Goal: Task Accomplishment & Management: Manage account settings

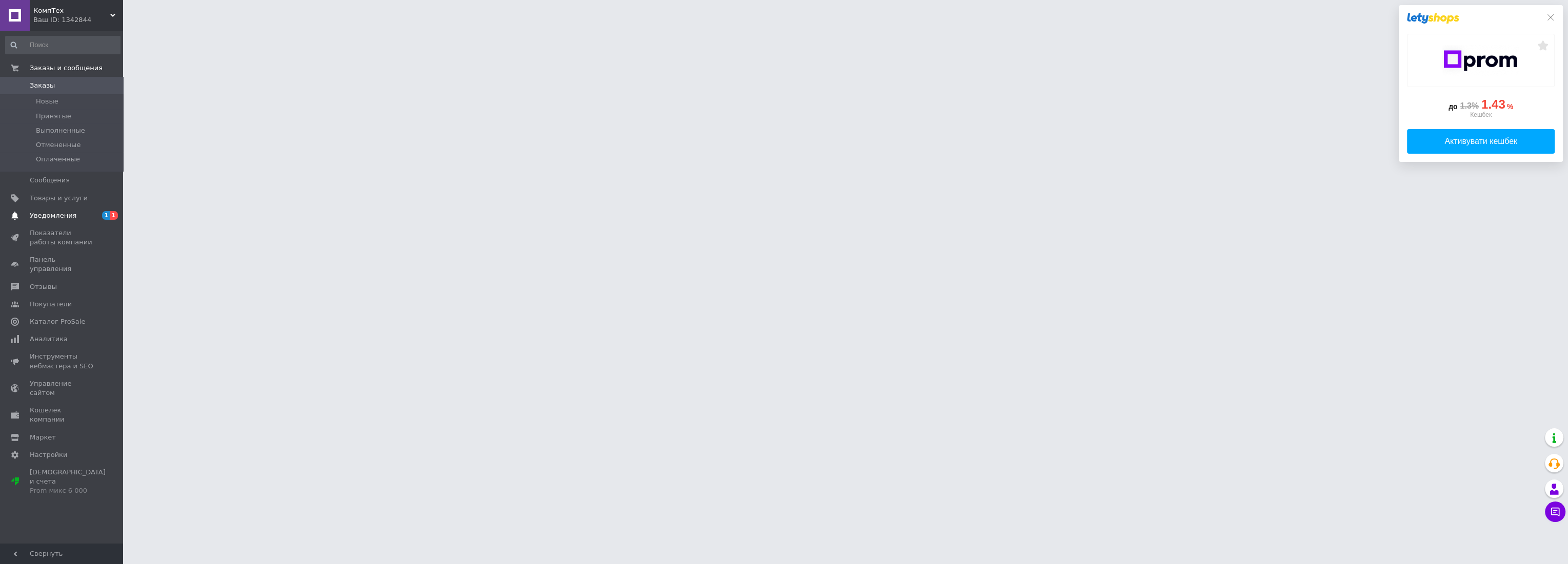
click at [52, 218] on span "Уведомления" at bounding box center [53, 216] width 47 height 9
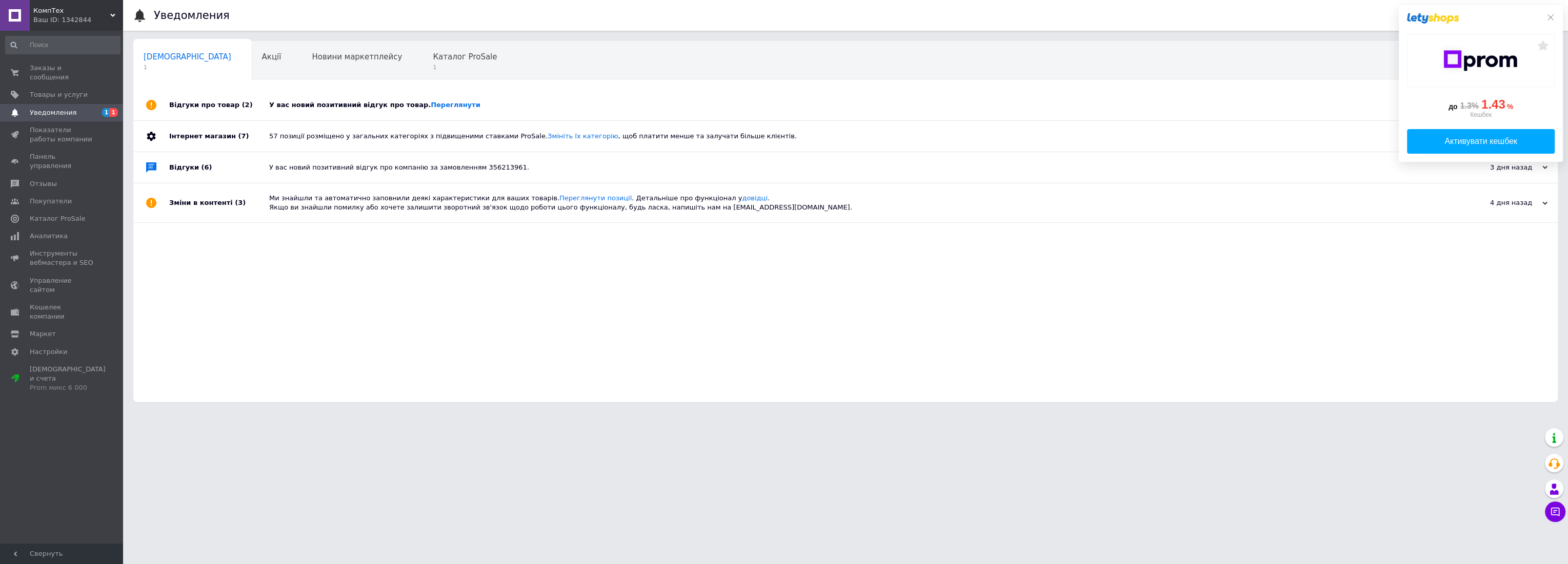
click at [332, 109] on div "У вас новий позитивний відгук про товар. [GEOGRAPHIC_DATA]" at bounding box center [857, 105] width 1175 height 9
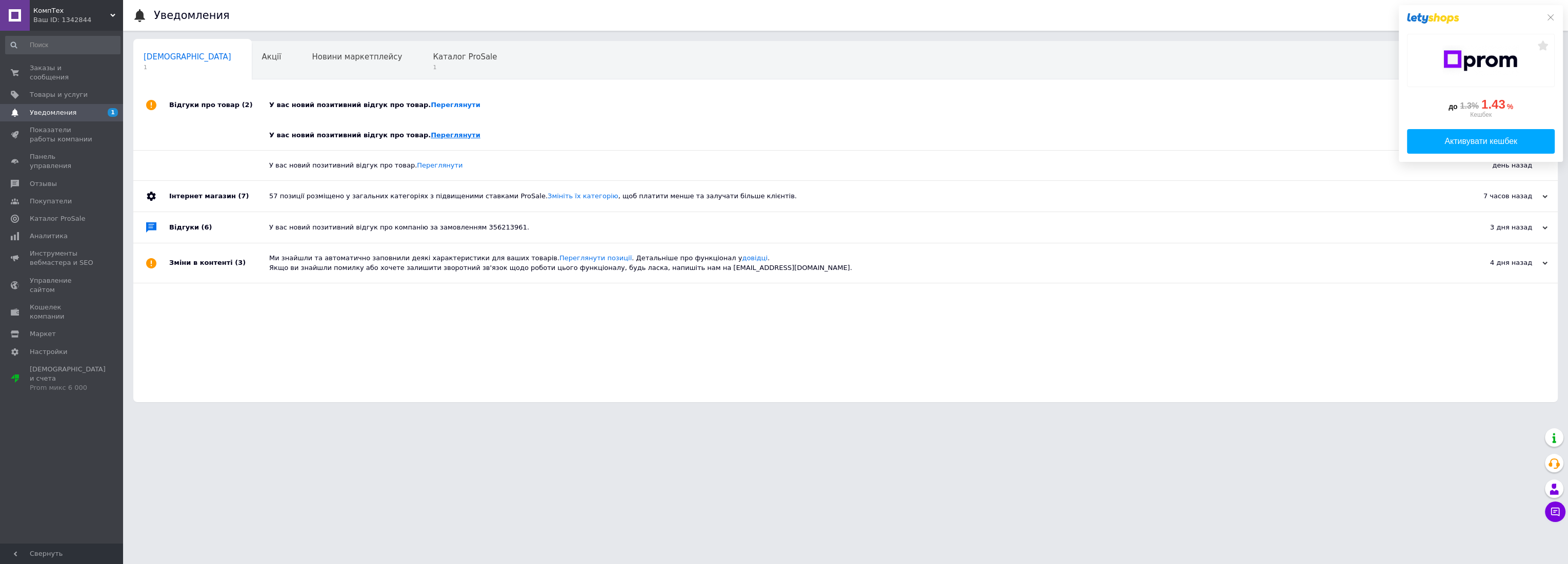
click at [430, 134] on link "Переглянути" at bounding box center [455, 135] width 49 height 8
click at [423, 51] on div "Каталог ProSale 1" at bounding box center [470, 61] width 95 height 39
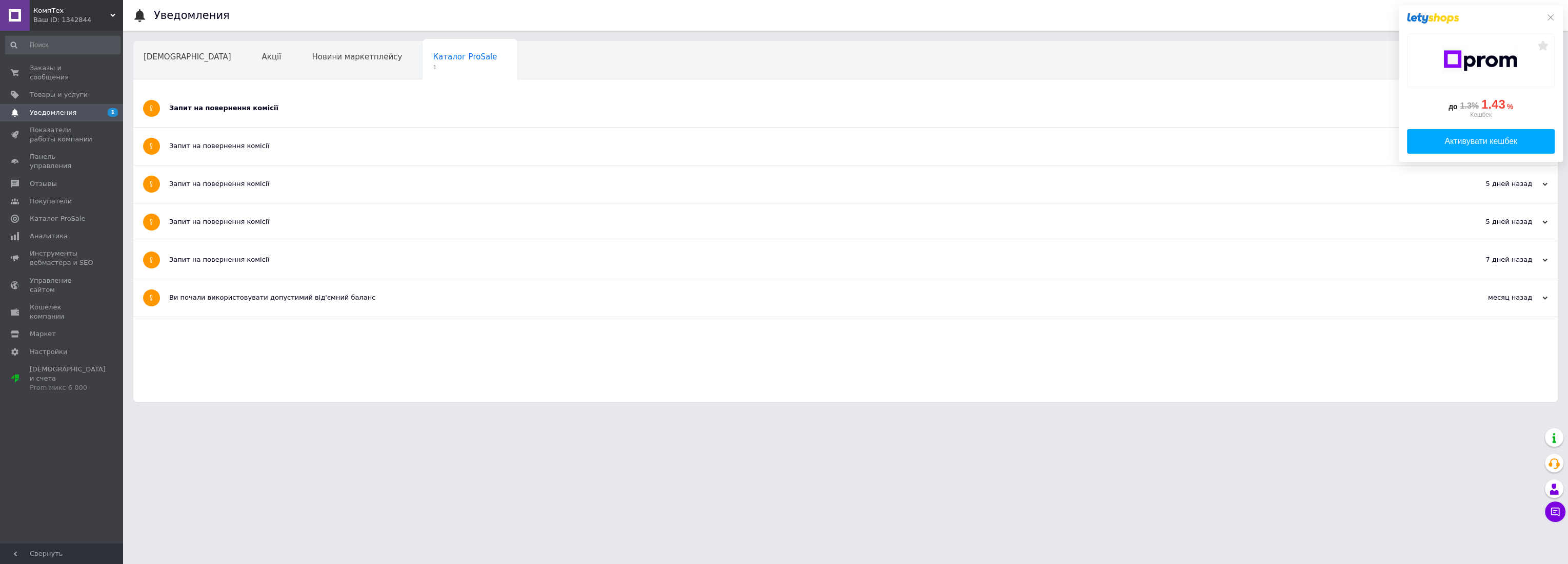
click at [308, 105] on div "Запит на повернення комісії" at bounding box center [807, 108] width 1275 height 9
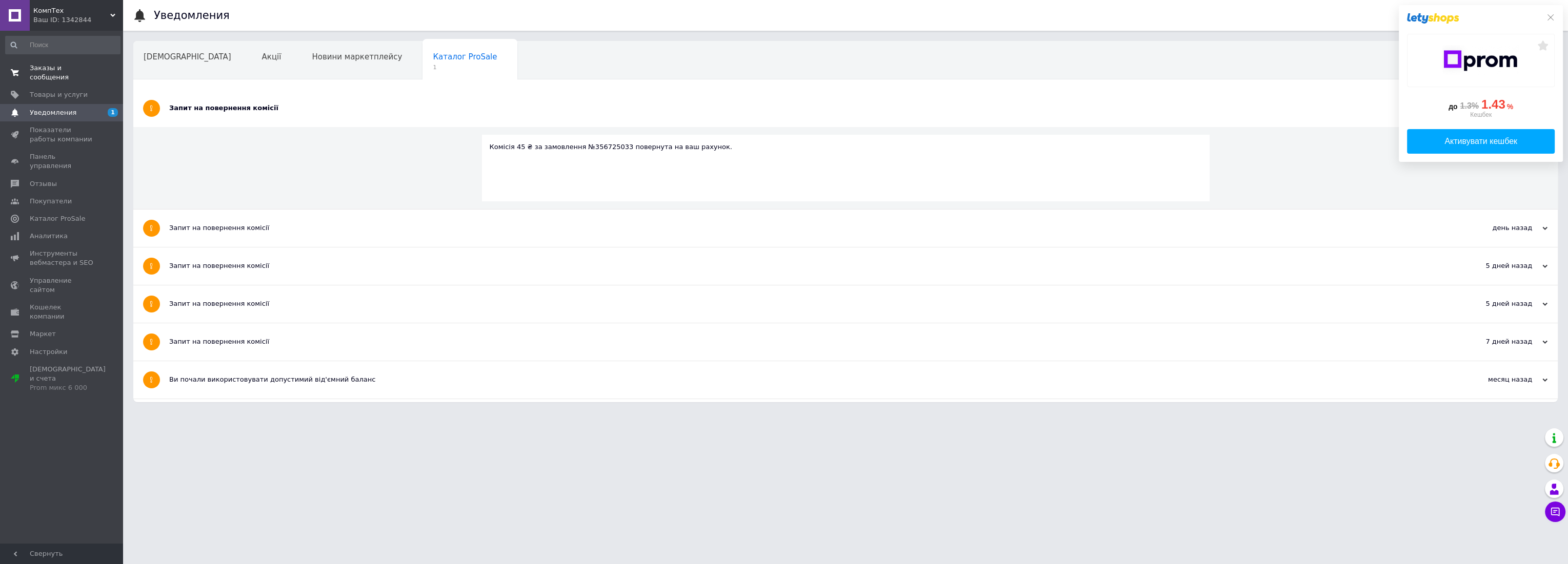
click at [99, 71] on span "0 0" at bounding box center [109, 73] width 28 height 18
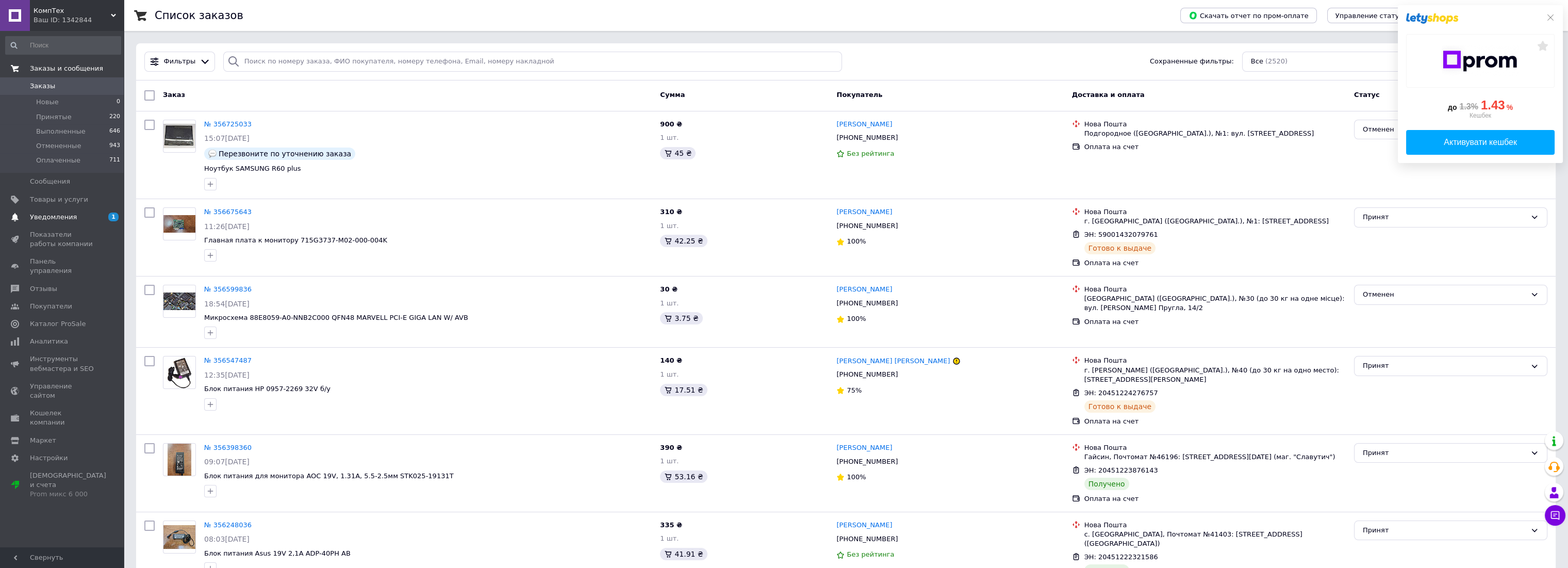
click at [60, 219] on span "Уведомления" at bounding box center [54, 217] width 47 height 9
